Goal: Find contact information: Find contact information

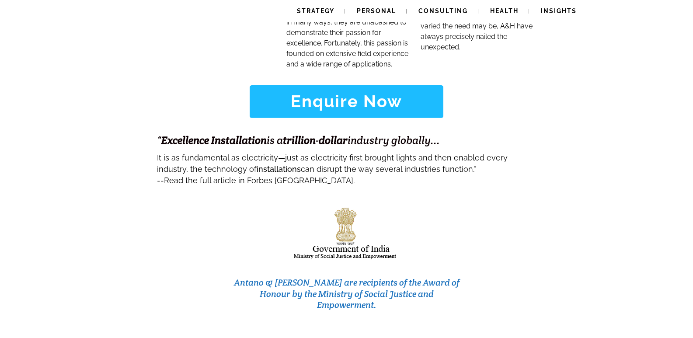
scroll to position [3741, 0]
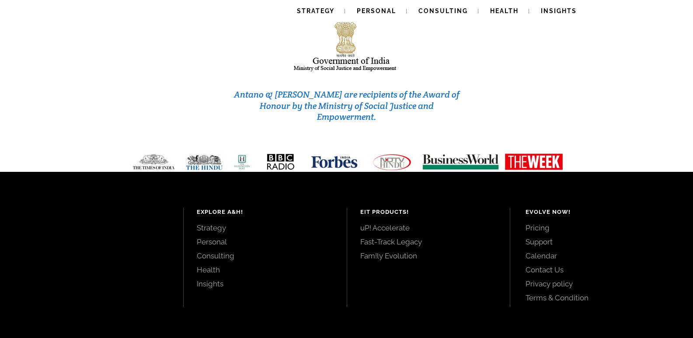
click at [548, 265] on link "Contact Us" at bounding box center [600, 270] width 148 height 10
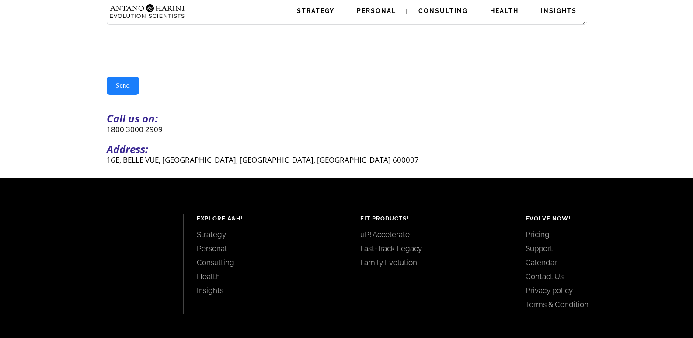
scroll to position [211, 0]
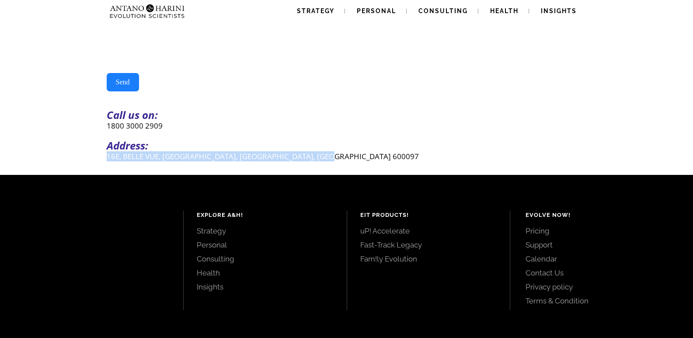
drag, startPoint x: 186, startPoint y: 157, endPoint x: 361, endPoint y: 164, distance: 175.1
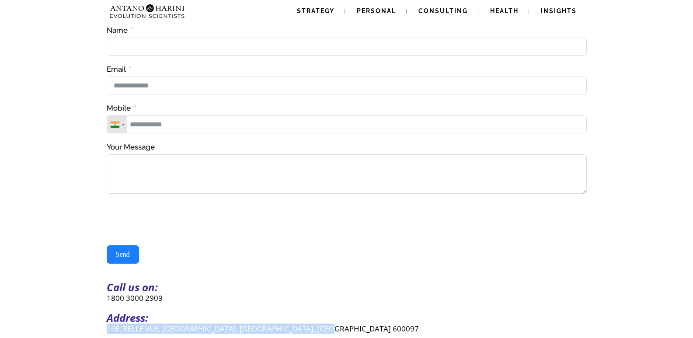
scroll to position [0, 0]
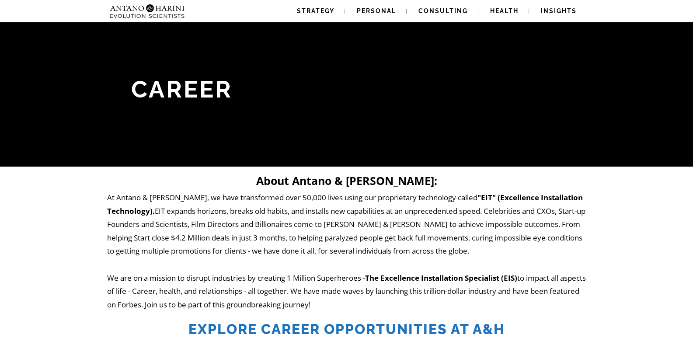
click at [38, 276] on div "About Antano & Harini: At Antano & Harini, we have transformed over 50,000 live…" at bounding box center [346, 305] width 693 height 276
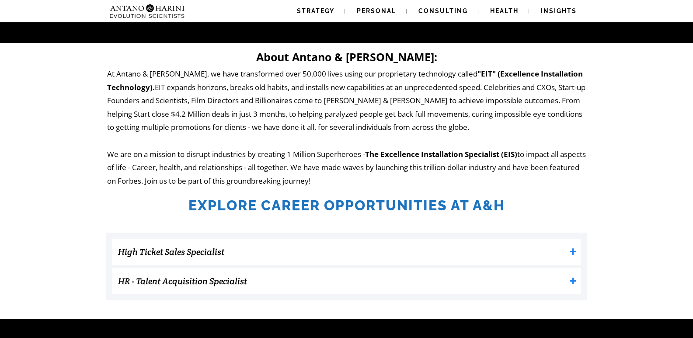
scroll to position [140, 0]
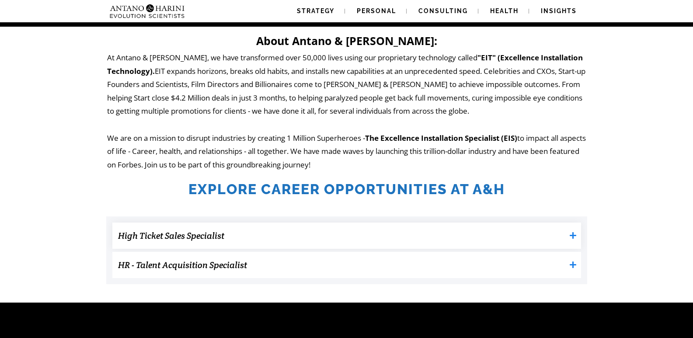
click at [202, 235] on h3 "High Ticket Sales Specialist" at bounding box center [342, 235] width 448 height 17
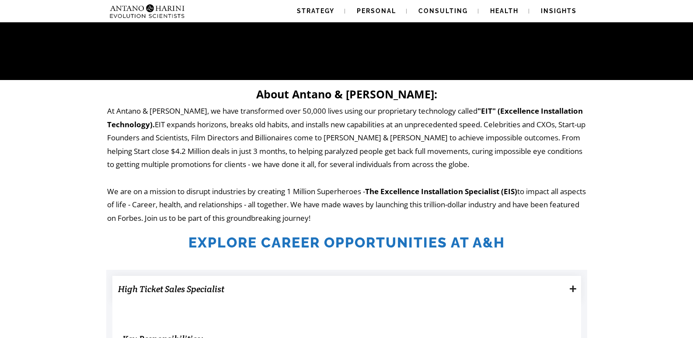
scroll to position [90, 0]
